Goal: Obtain resource: Obtain resource

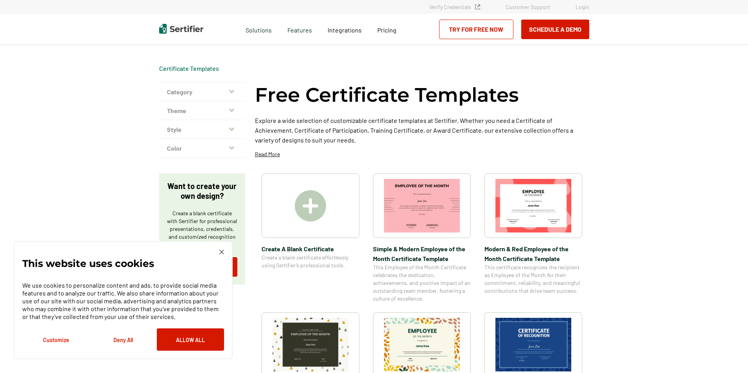
click at [220, 251] on img at bounding box center [221, 251] width 5 height 5
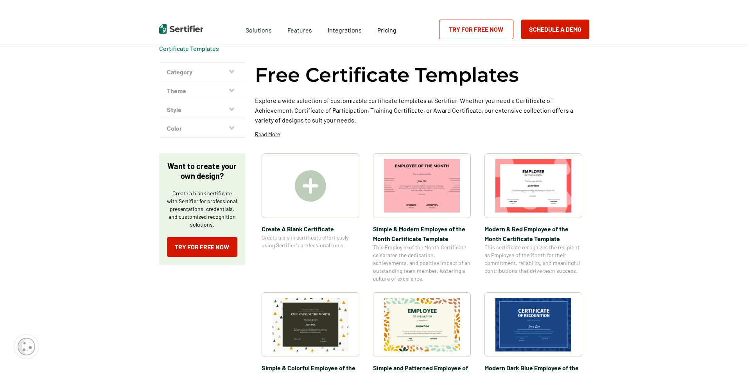
scroll to position [39, 0]
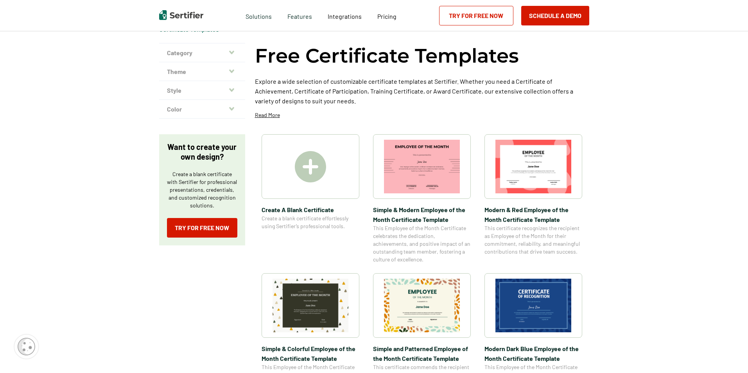
click at [541, 180] on img at bounding box center [533, 167] width 76 height 54
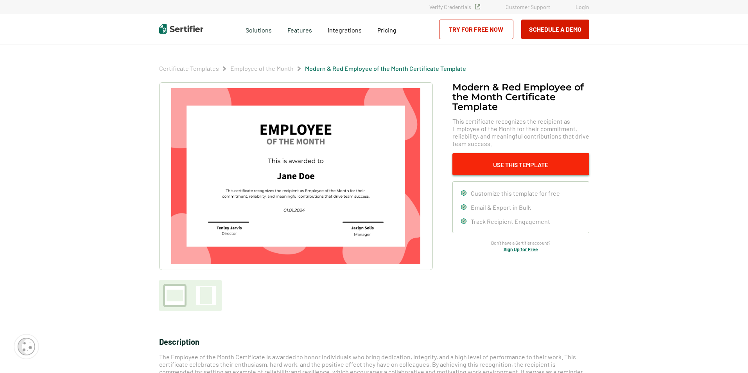
click at [513, 165] on button "Use This Template" at bounding box center [520, 164] width 137 height 22
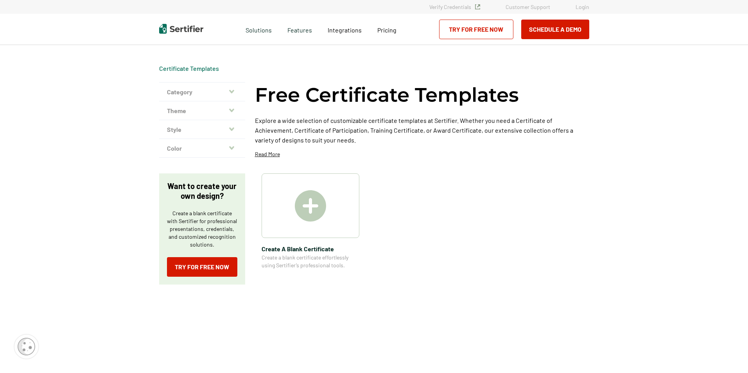
scroll to position [39, 0]
